Goal: Complete application form

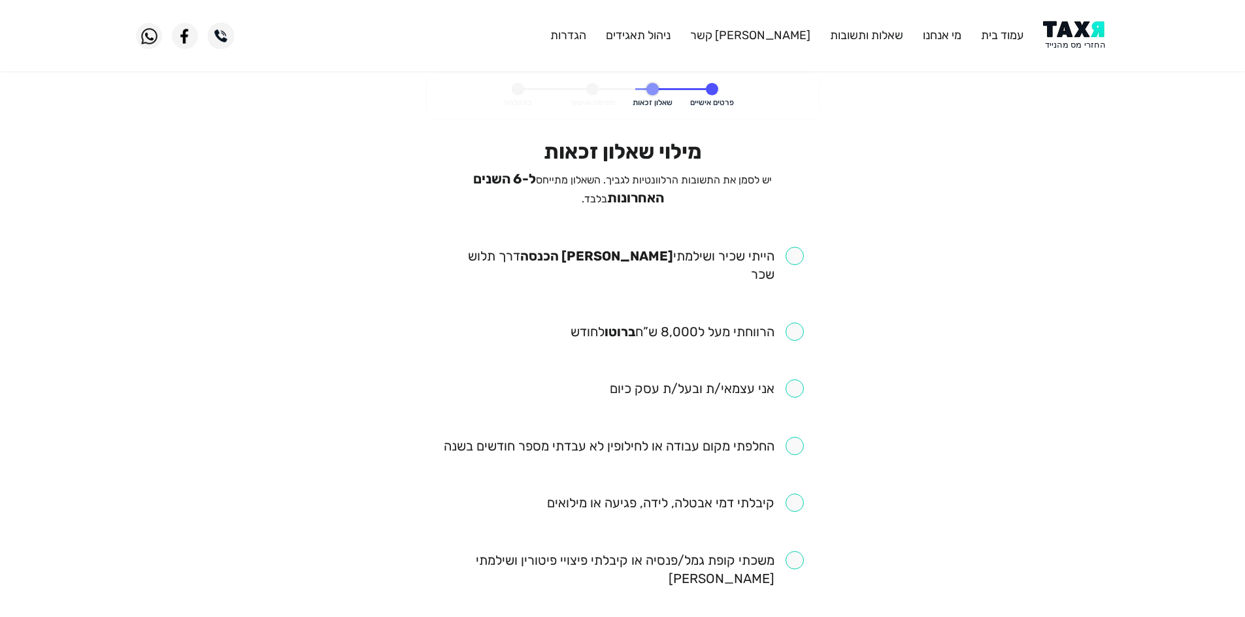
click at [764, 253] on input "checkbox" at bounding box center [623, 265] width 362 height 37
checkbox input "true"
click at [775, 323] on input "checkbox" at bounding box center [686, 332] width 233 height 18
checkbox input "true"
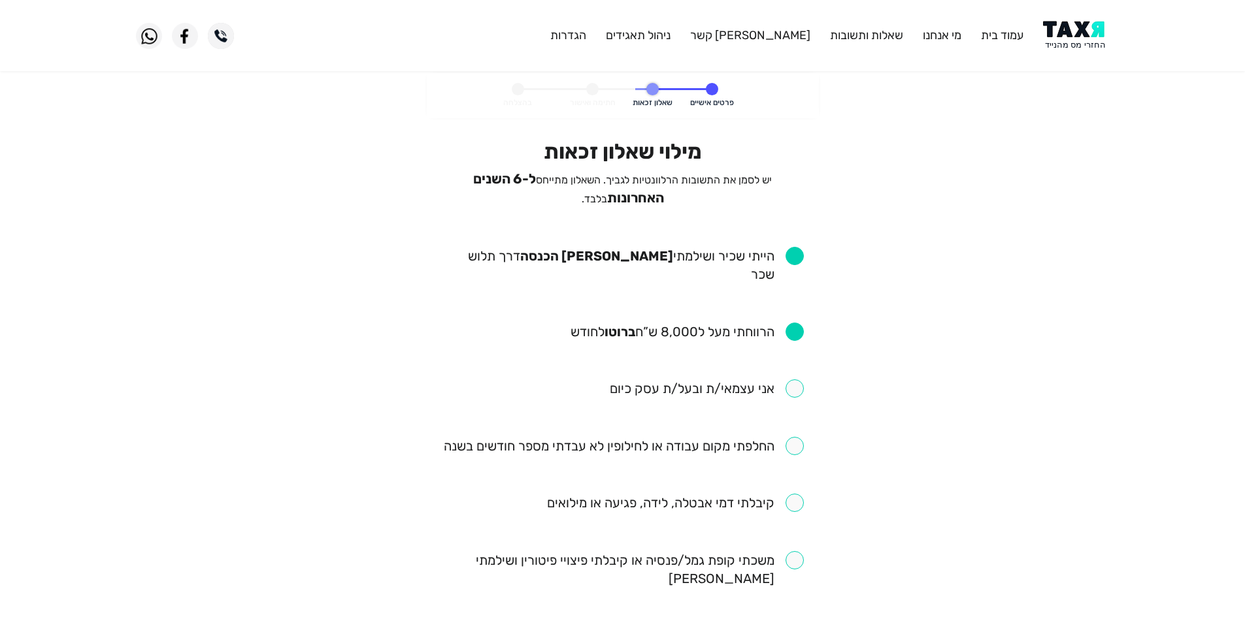
click at [771, 437] on input "checkbox" at bounding box center [624, 446] width 360 height 18
checkbox input "true"
click at [750, 494] on input "checkbox" at bounding box center [675, 503] width 257 height 18
checkbox input "true"
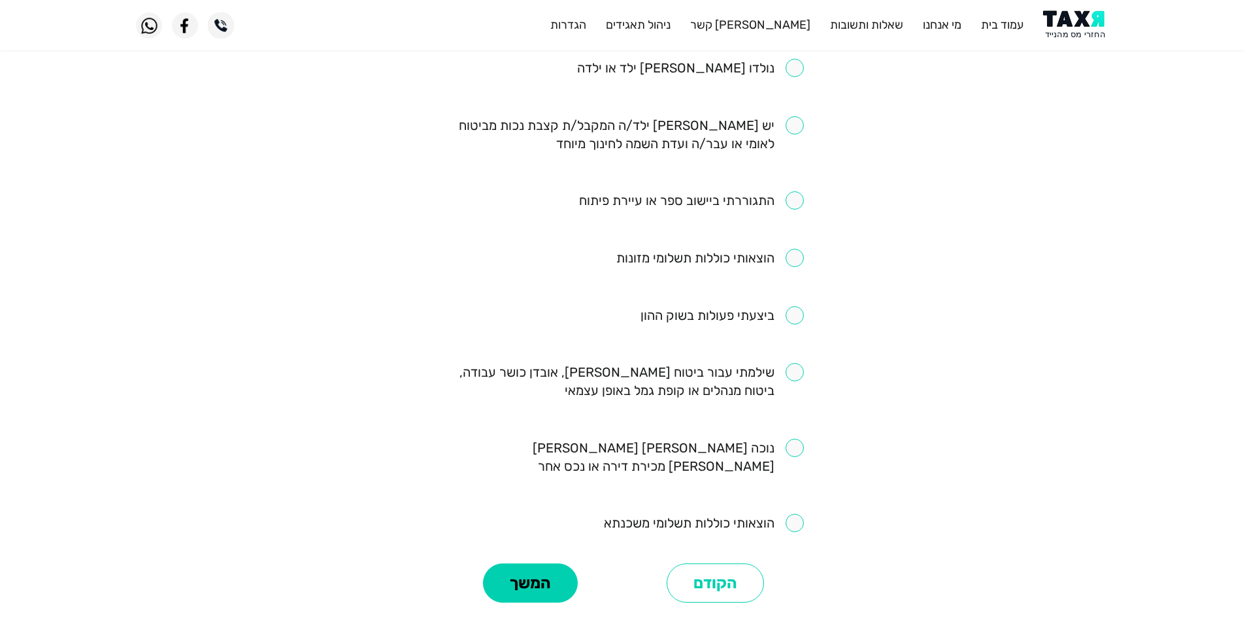
scroll to position [688, 0]
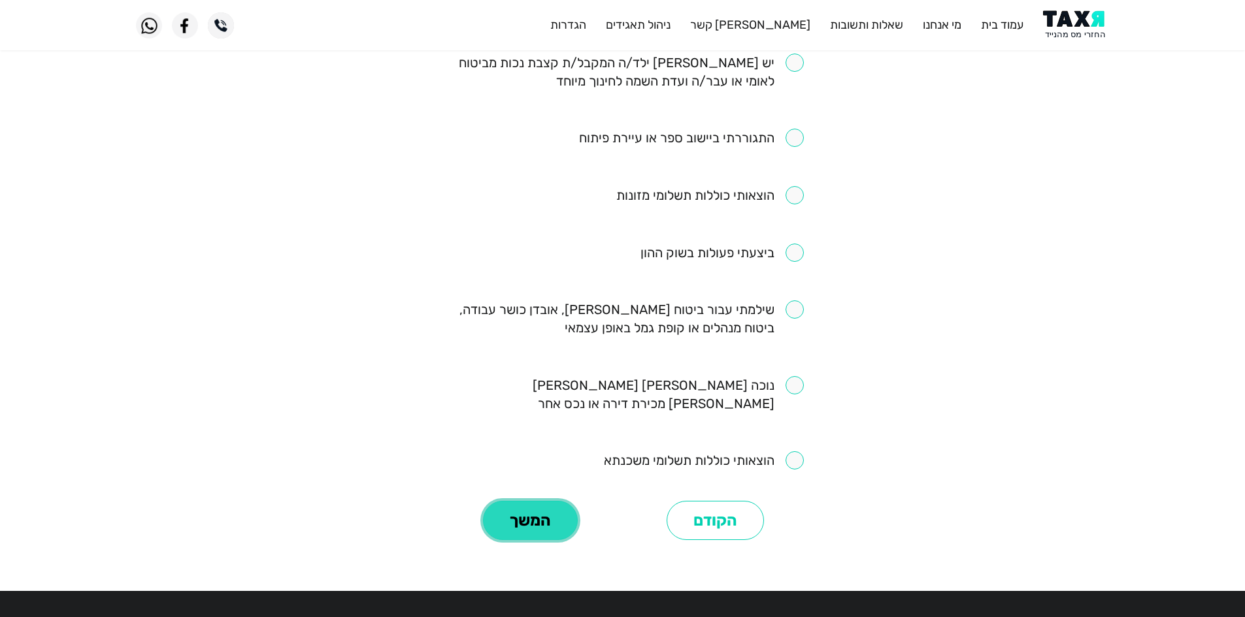
click at [524, 501] on button "המשך" at bounding box center [530, 520] width 95 height 39
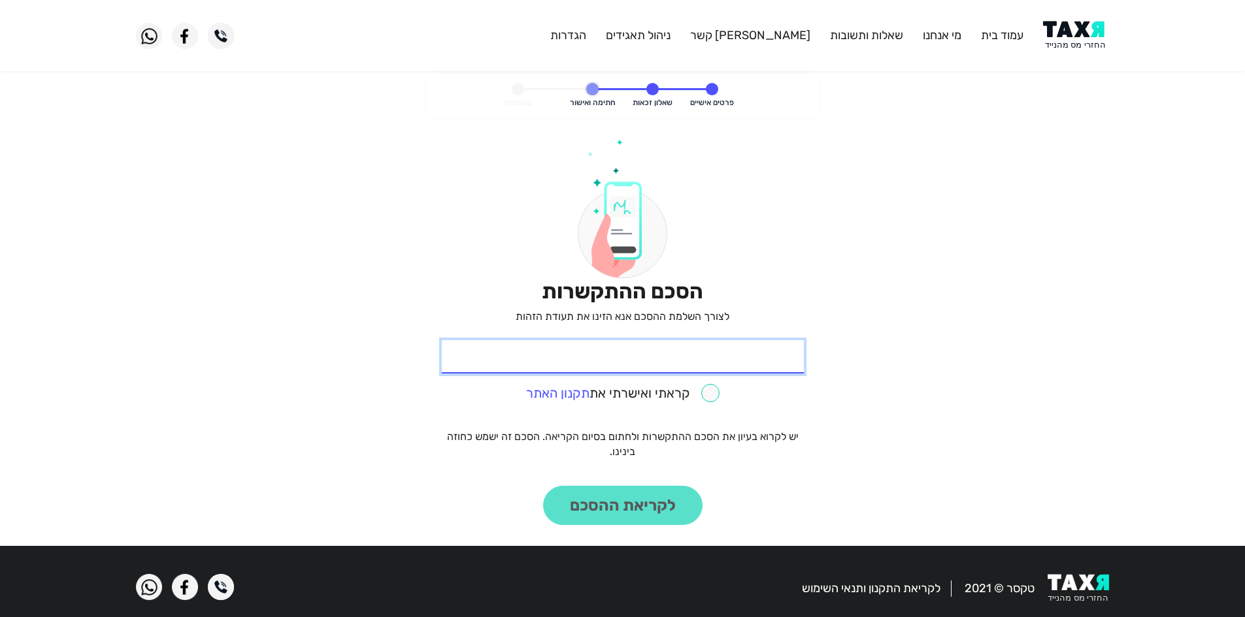
click at [744, 353] on input "* תעודת זהות" at bounding box center [623, 356] width 362 height 33
paste input "322474073"
type input "322474073"
click at [713, 402] on input "checkbox" at bounding box center [622, 393] width 193 height 18
checkbox input "true"
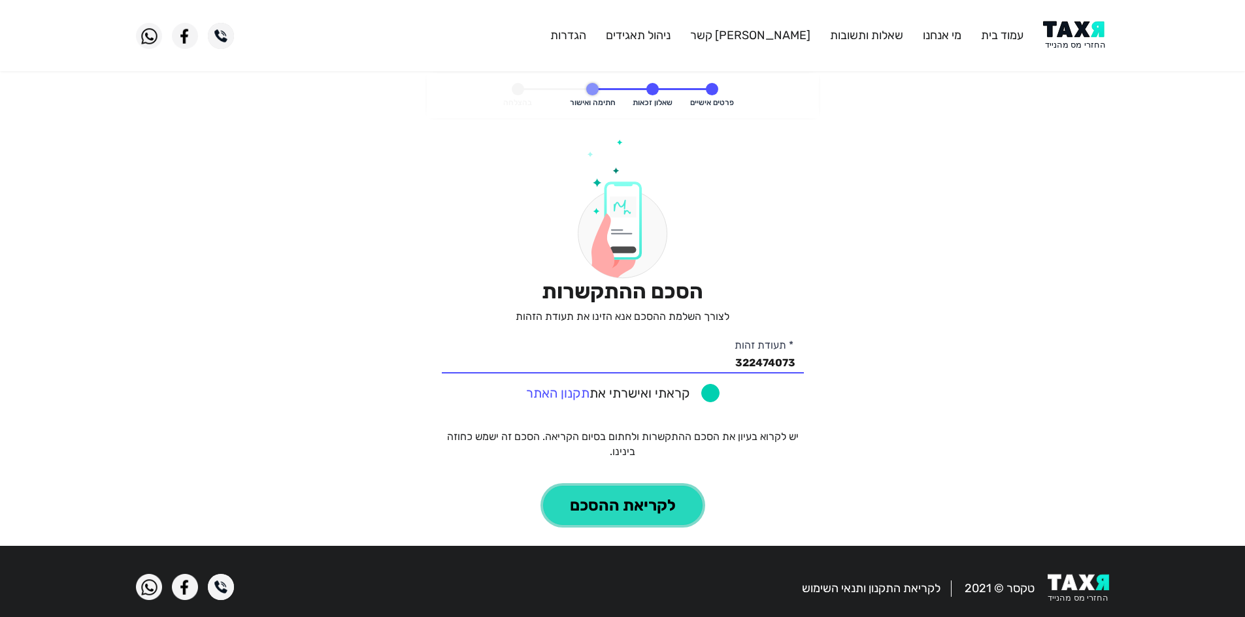
click at [638, 491] on button "לקריאת ההסכם" at bounding box center [622, 505] width 159 height 39
